Goal: Information Seeking & Learning: Learn about a topic

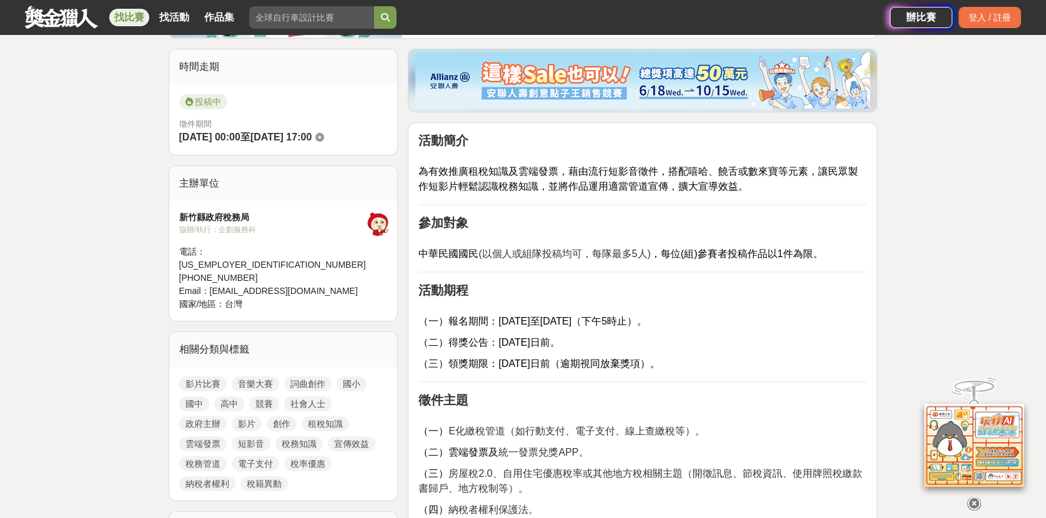
scroll to position [373, 0]
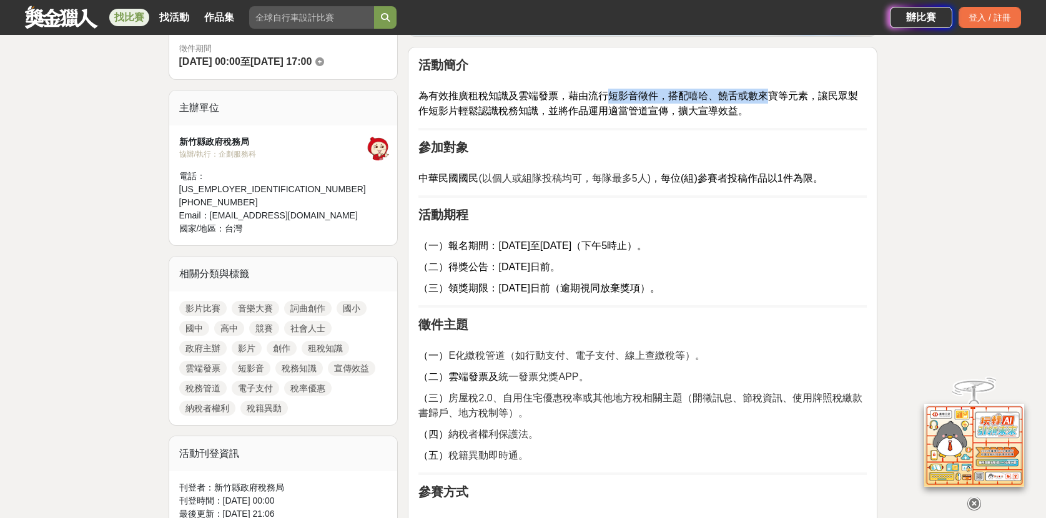
drag, startPoint x: 606, startPoint y: 91, endPoint x: 773, endPoint y: 101, distance: 167.6
click at [773, 101] on p "為有效推廣租稅知識及雲端發票，藉由流行短影音徵件，搭配嘻哈、饒舌或數來寶等元素，讓民眾製作短影片輕鬆認識稅務知識，並將作品運用適當管道宣傳，擴大宣導效益。" at bounding box center [642, 97] width 448 height 43
click at [755, 104] on p "為有效推廣租稅知識及雲端發票，藉由流行短影音徵件，搭配嘻哈、饒舌或數來寶等元素，讓民眾製作短影片輕鬆認識稅務知識，並將作品運用適當管道宣傳，擴大宣導效益。" at bounding box center [642, 97] width 448 height 43
drag, startPoint x: 610, startPoint y: 96, endPoint x: 637, endPoint y: 97, distance: 26.2
click at [637, 97] on span "為有效推廣租稅知識及雲端發票，藉由流行短影音徵件，搭配嘻哈、饒舌或數來寶等元素，讓民眾製作短影片輕鬆認識稅務知識，並將作品運用適當管道宣傳，擴大宣導效益。" at bounding box center [637, 104] width 439 height 26
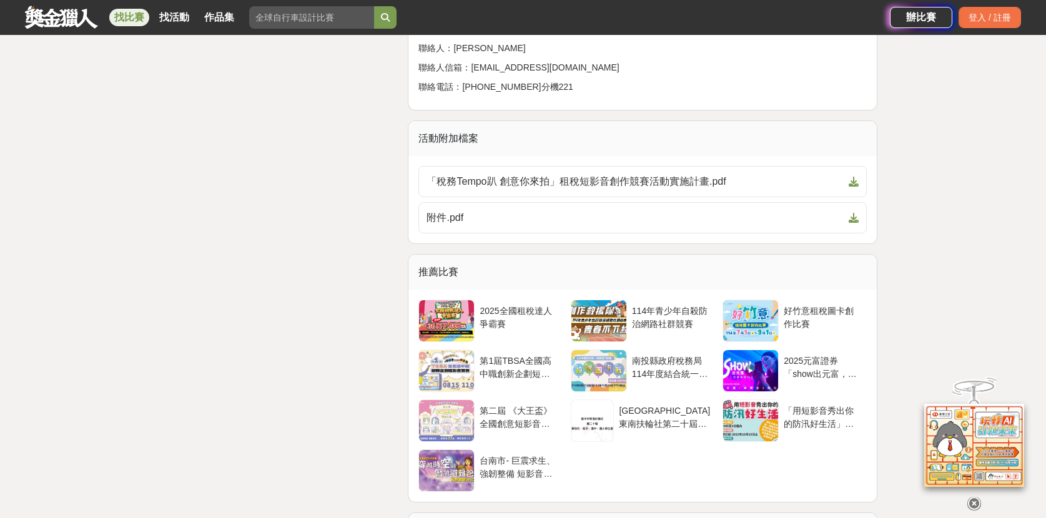
scroll to position [2222, 0]
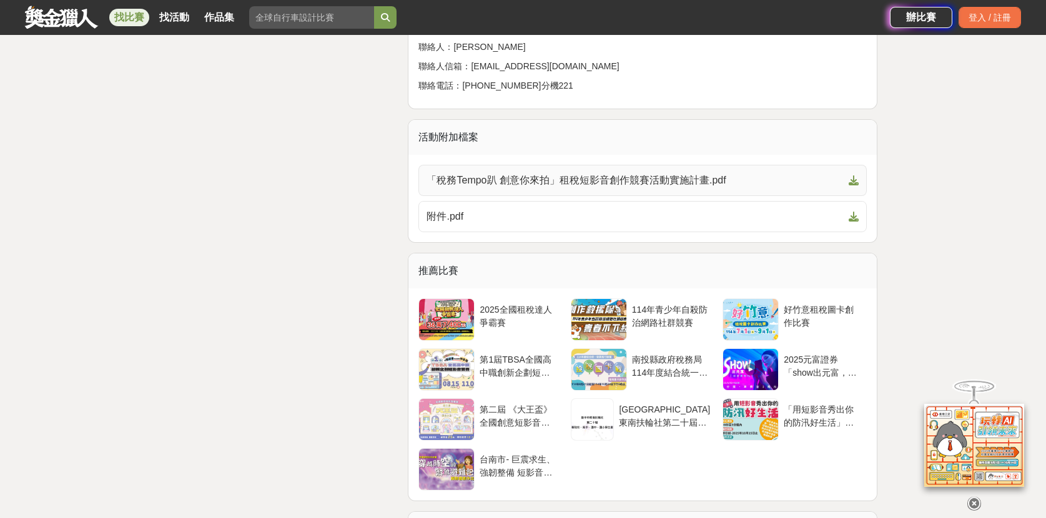
click at [851, 175] on icon at bounding box center [853, 180] width 10 height 10
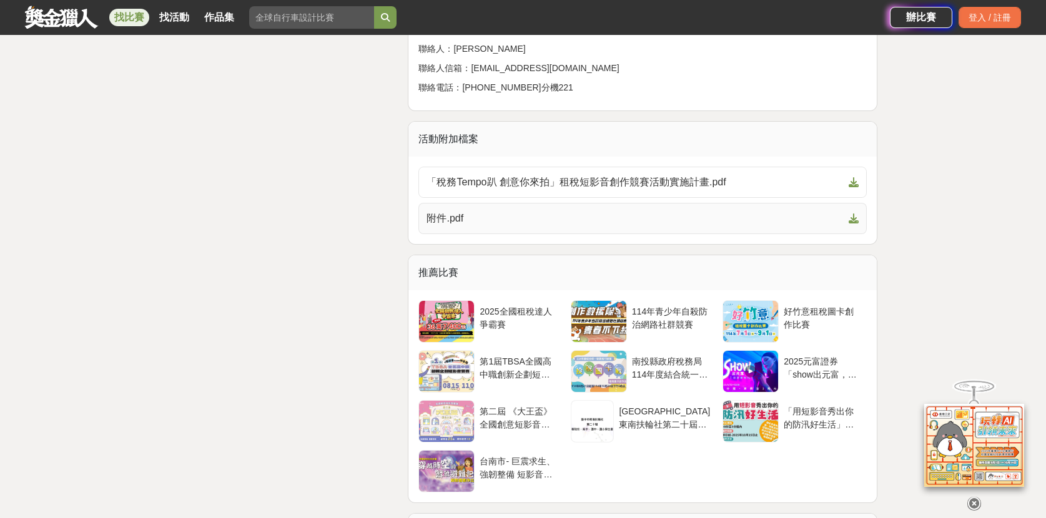
scroll to position [2220, 0]
click at [849, 214] on span at bounding box center [850, 219] width 15 height 15
click at [476, 212] on span "附件.pdf" at bounding box center [634, 219] width 417 height 15
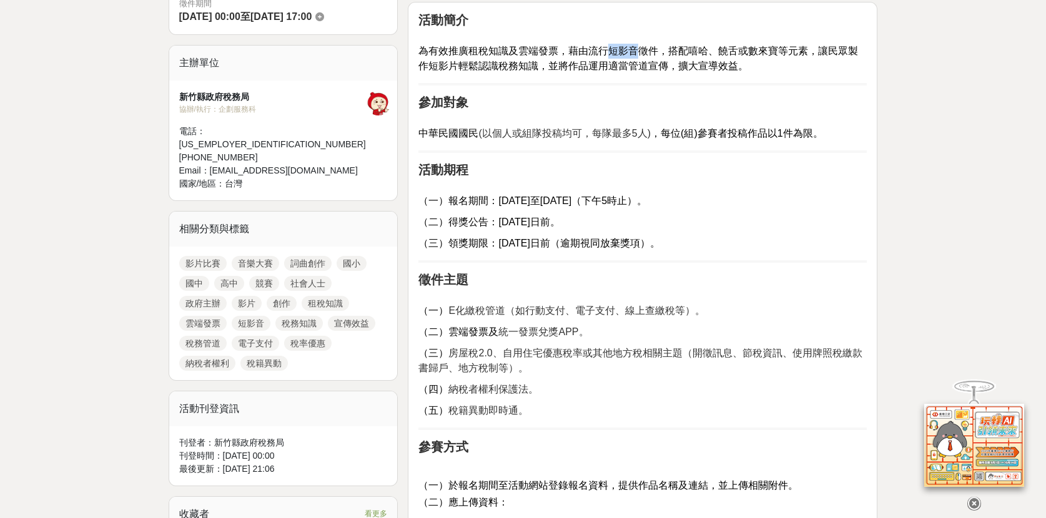
scroll to position [0, 0]
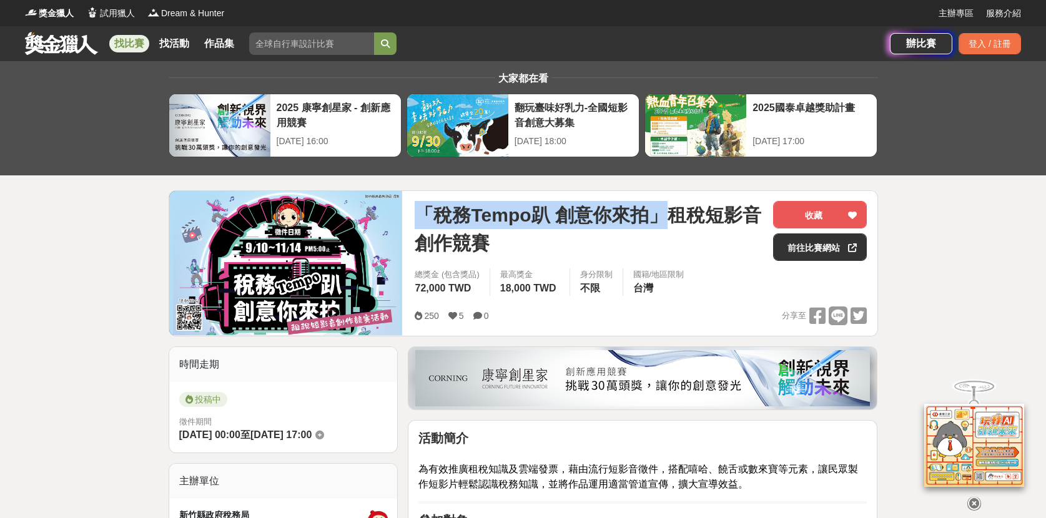
drag, startPoint x: 422, startPoint y: 205, endPoint x: 661, endPoint y: 222, distance: 239.7
click at [661, 222] on span "「稅務Tempo趴 創意你來拍」租稅短影音創作競賽" at bounding box center [588, 229] width 348 height 56
copy span "「稅務Tempo趴 創意你來拍」"
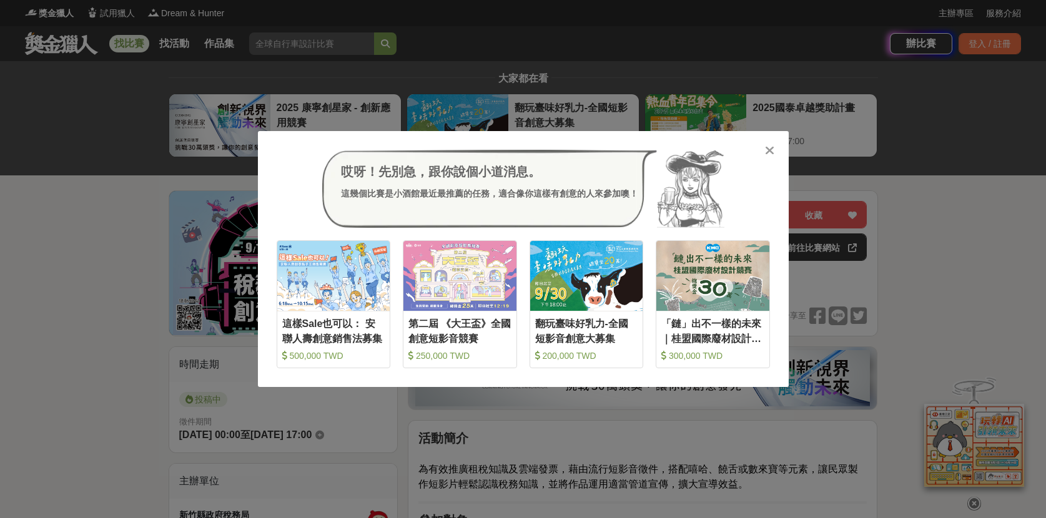
click at [765, 147] on icon at bounding box center [769, 150] width 9 height 12
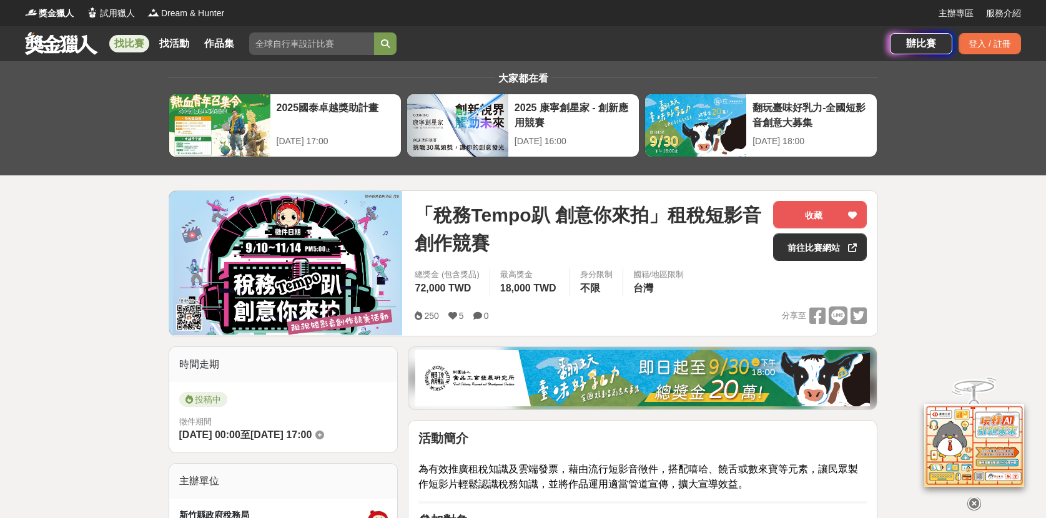
click at [973, 502] on icon at bounding box center [974, 495] width 14 height 14
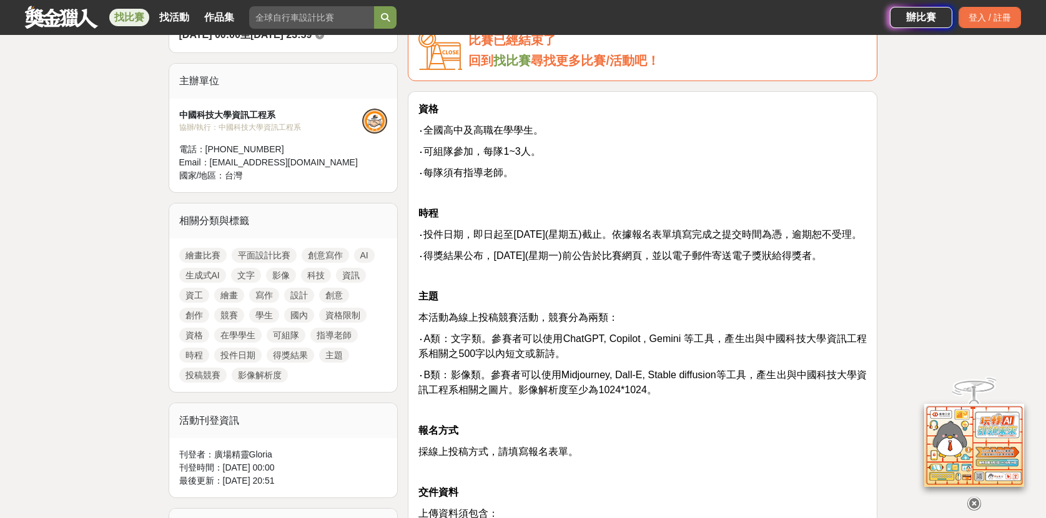
scroll to position [408, 0]
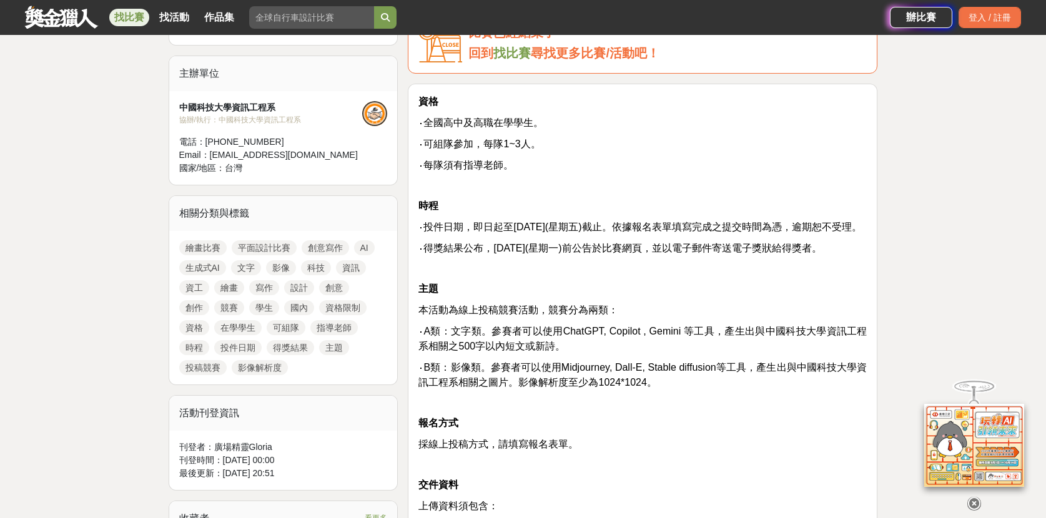
click at [971, 497] on icon at bounding box center [974, 504] width 14 height 14
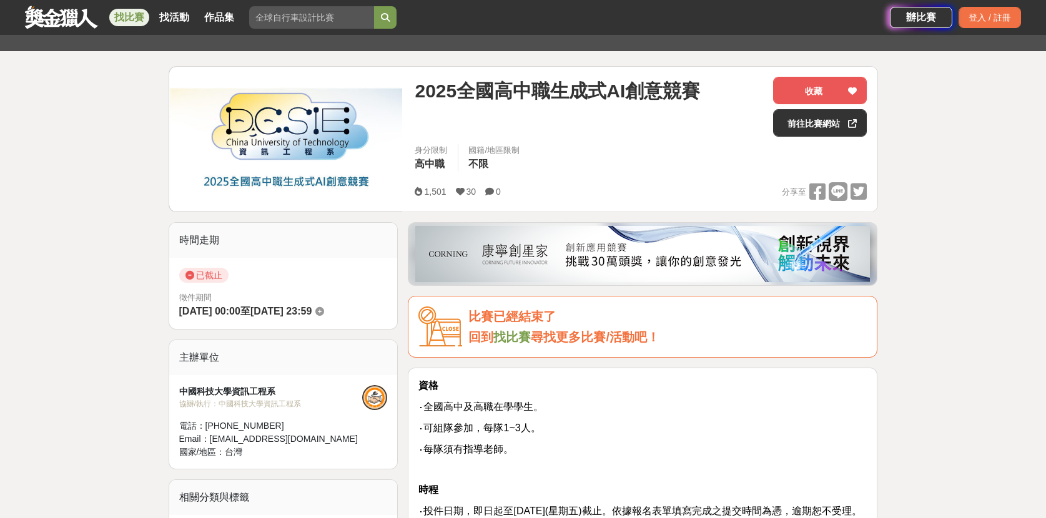
scroll to position [122, 0]
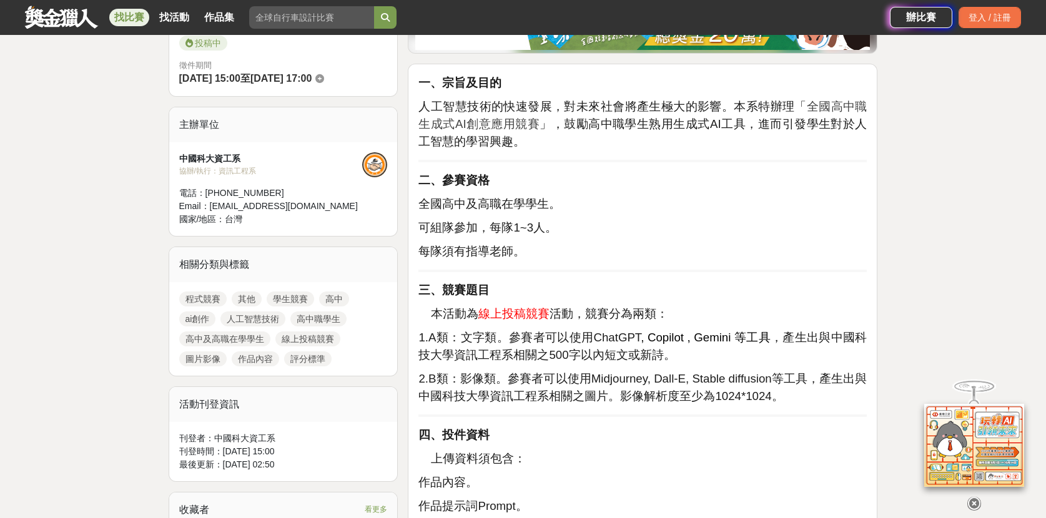
scroll to position [396, 0]
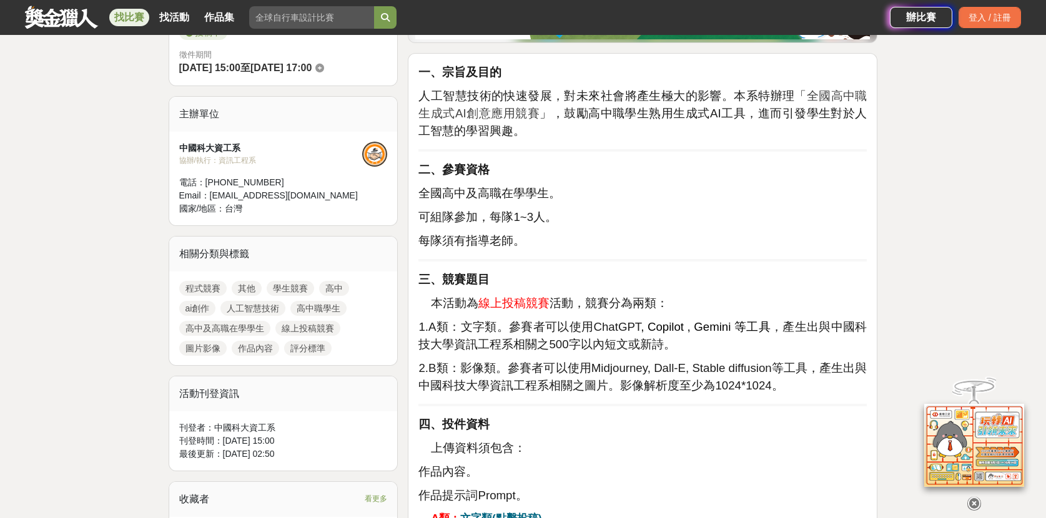
click at [970, 504] on icon at bounding box center [974, 504] width 14 height 14
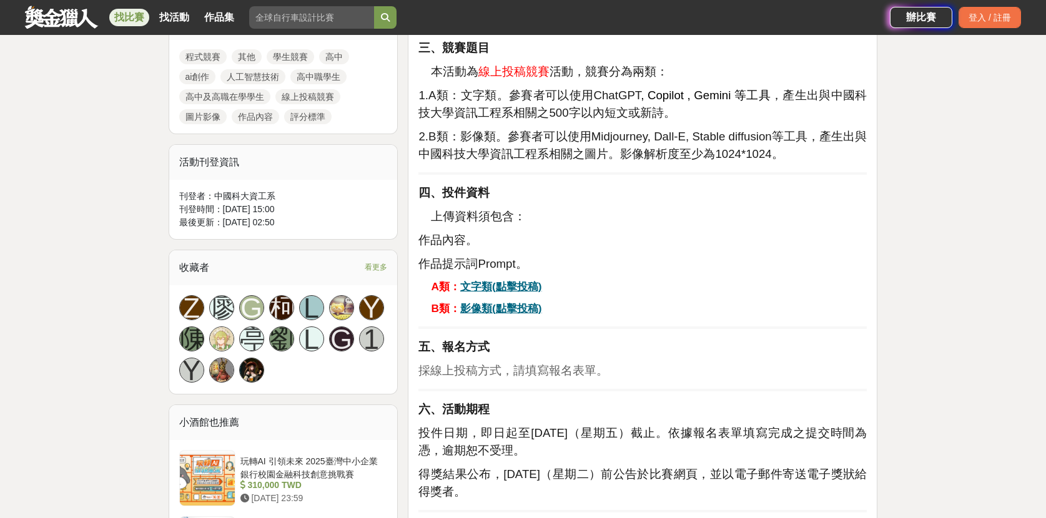
scroll to position [629, 0]
drag, startPoint x: 506, startPoint y: 153, endPoint x: 665, endPoint y: 165, distance: 159.0
click at [627, 155] on span "2.B類：影像類。參賽者可以使用Midjourney, Dall-E, Stable diffusion等工具，產生出與中國科技大學資訊工程系相關之圖片。影像…" at bounding box center [642, 144] width 448 height 31
click at [699, 173] on hr at bounding box center [642, 173] width 448 height 2
drag, startPoint x: 458, startPoint y: 132, endPoint x: 495, endPoint y: 135, distance: 37.6
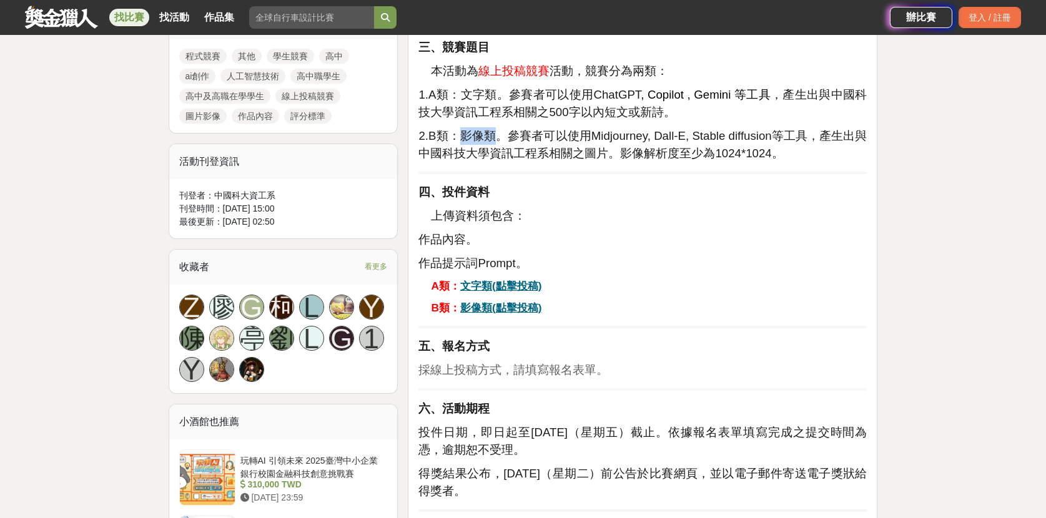
click at [495, 135] on span "2.B類：影像類。參賽者可以使用Midjourney, Dall-E, Stable diffusion等工具，產生出與中國科技大學資訊工程系相關之圖片。影像…" at bounding box center [642, 144] width 448 height 31
click at [556, 240] on p "作品內容。" at bounding box center [642, 239] width 448 height 17
click at [663, 287] on p "A類： 文字類(點擊投稿)" at bounding box center [649, 286] width 436 height 16
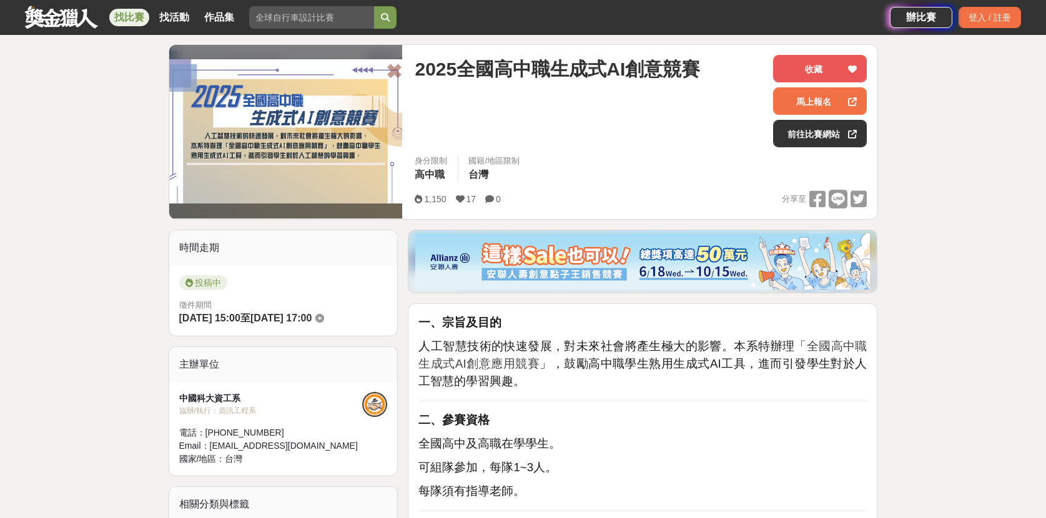
scroll to position [145, 0]
